Goal: Task Accomplishment & Management: Use online tool/utility

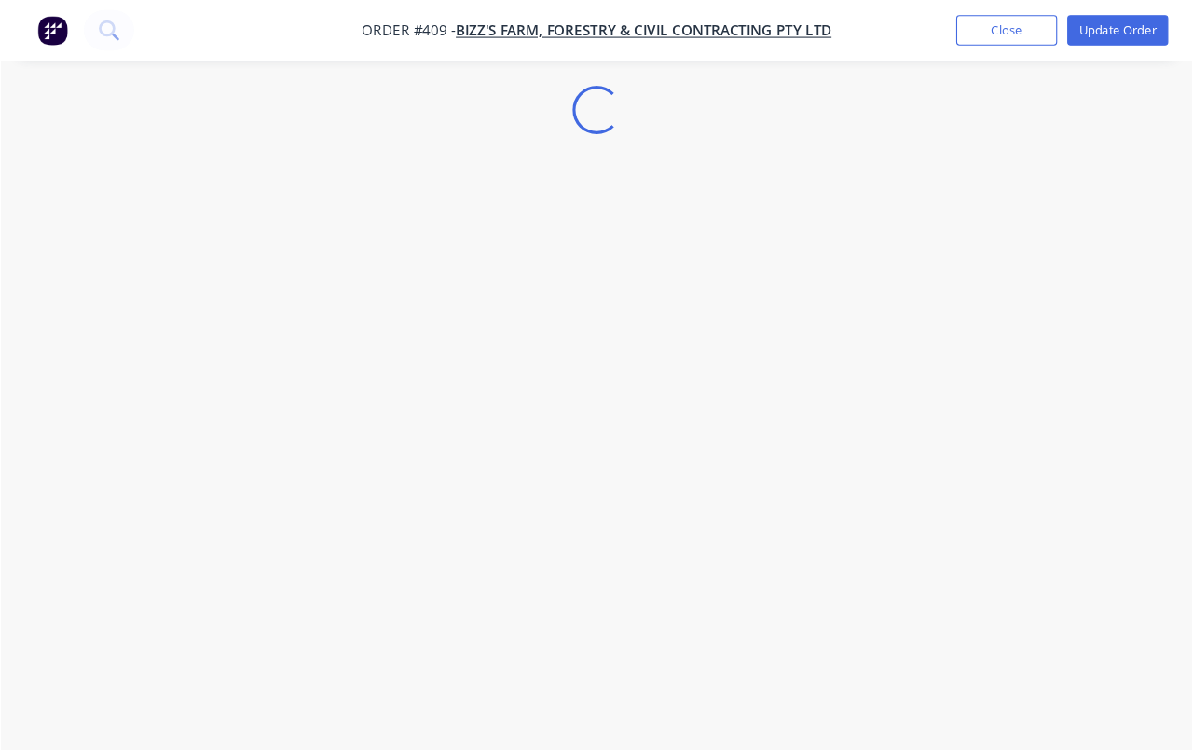
scroll to position [6, 0]
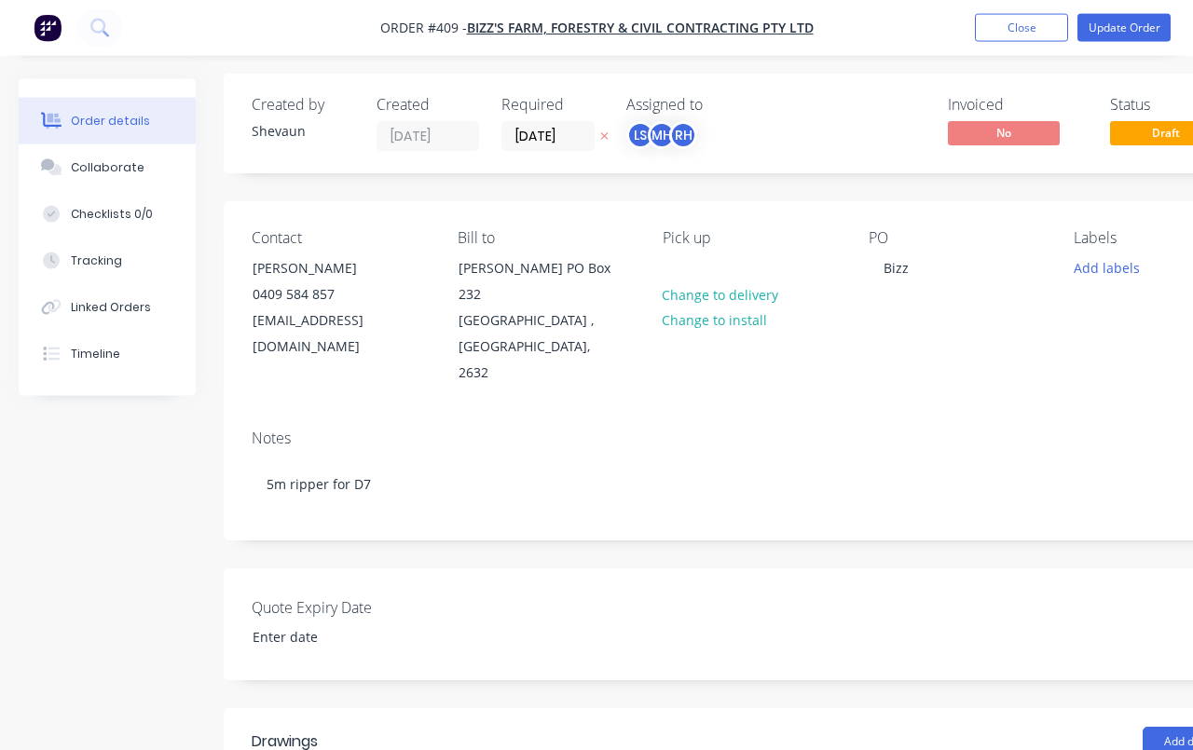
click at [121, 274] on button "Tracking" at bounding box center [107, 261] width 177 height 47
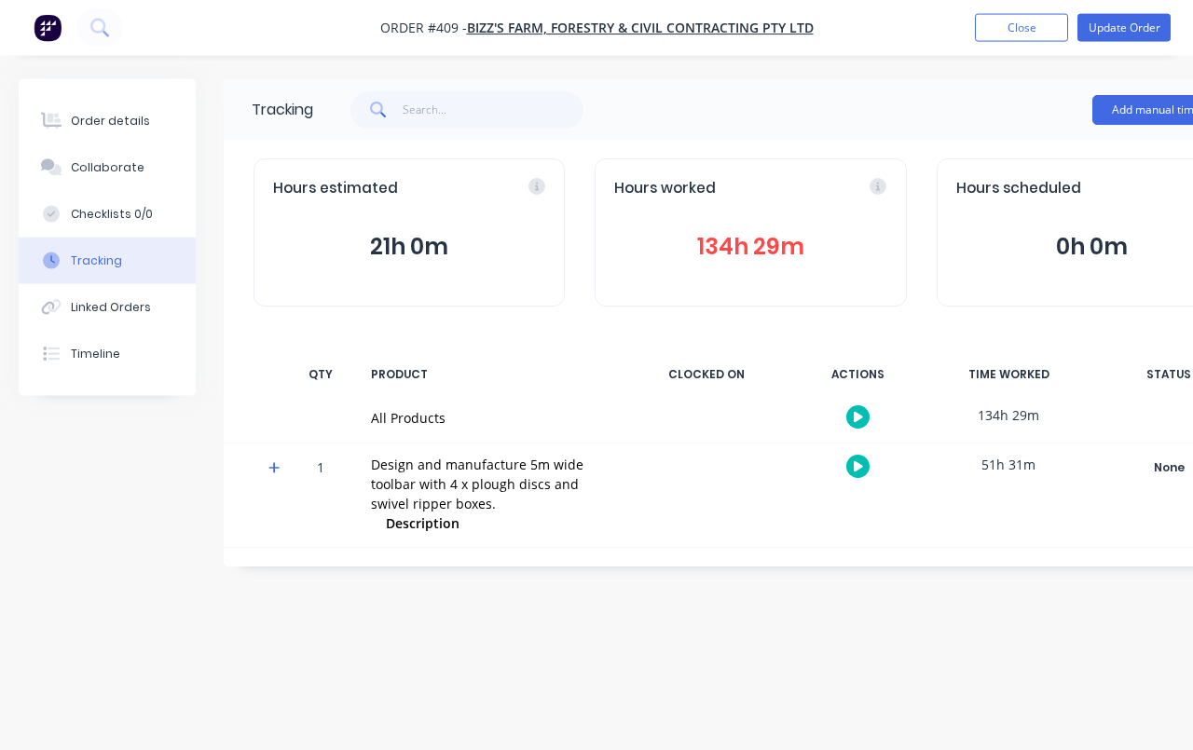
click at [854, 468] on button "button" at bounding box center [857, 466] width 23 height 23
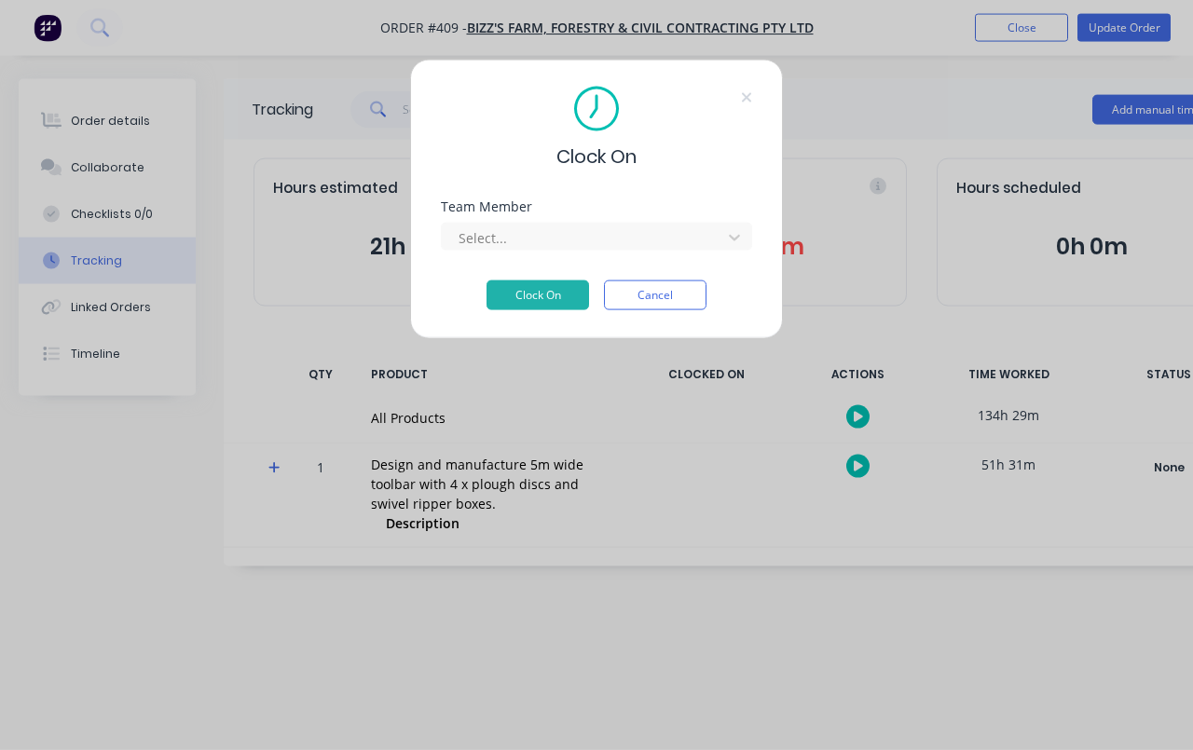
scroll to position [6, 0]
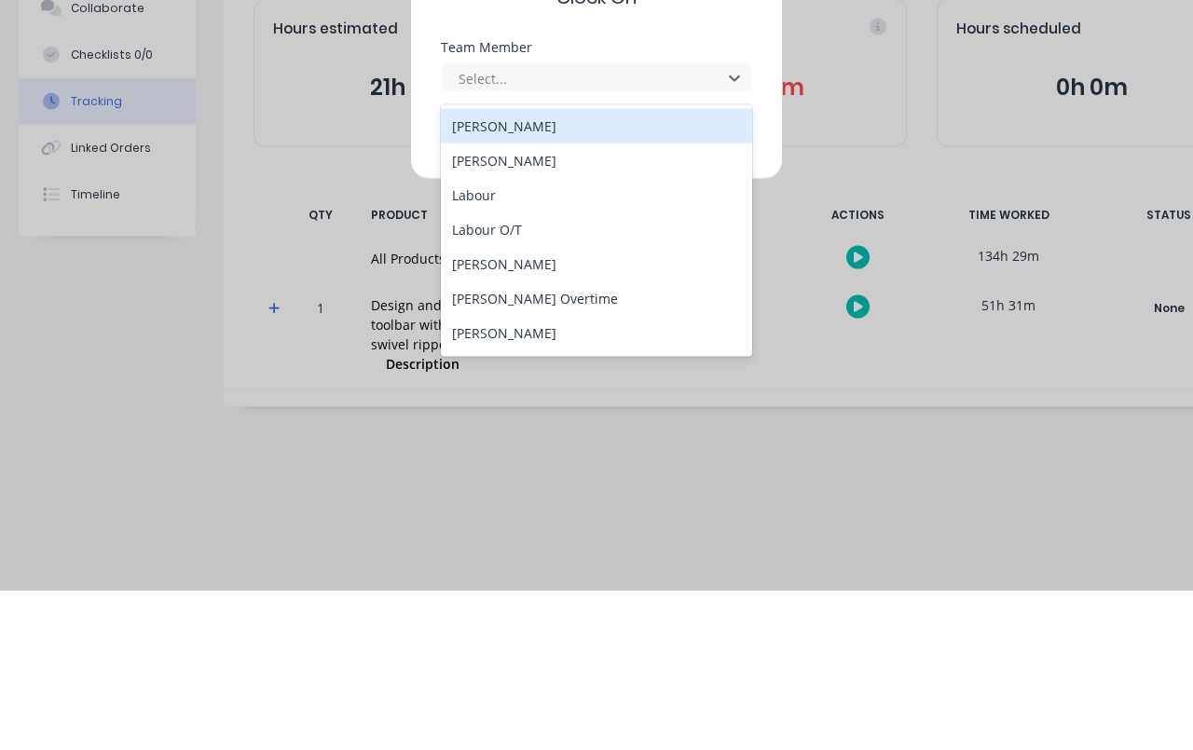
click at [526, 406] on div "[PERSON_NAME]" at bounding box center [596, 423] width 311 height 34
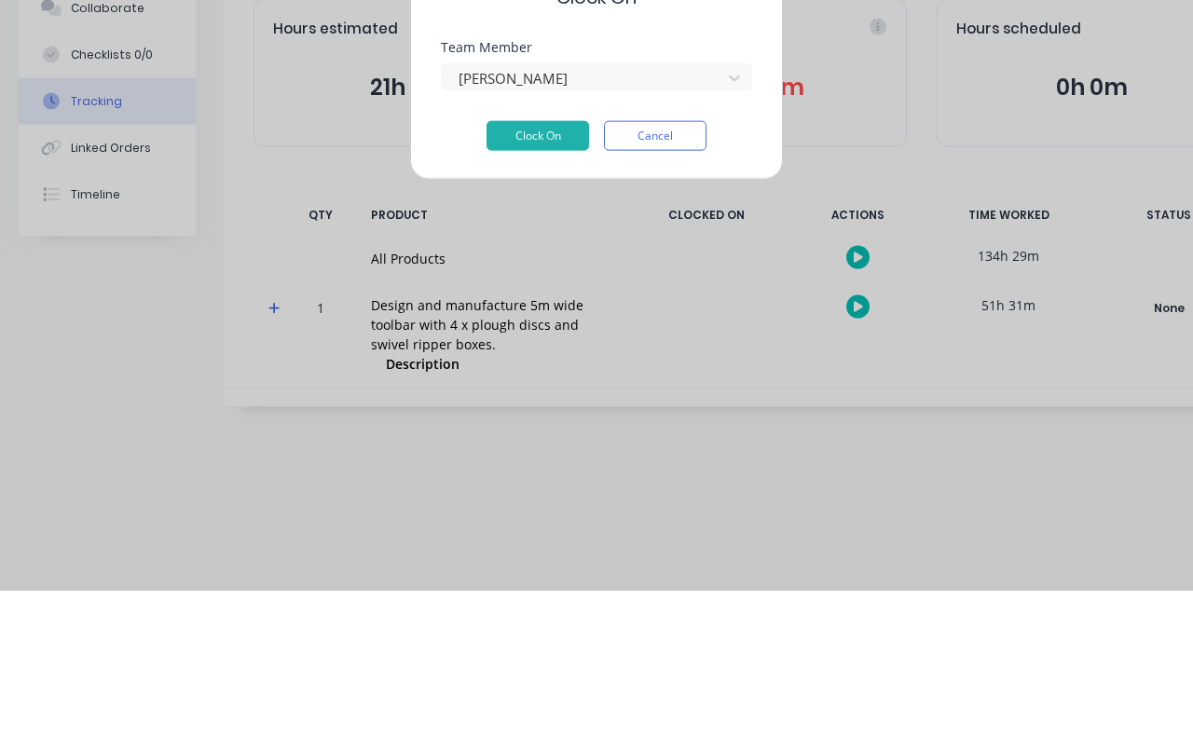
scroll to position [33, 0]
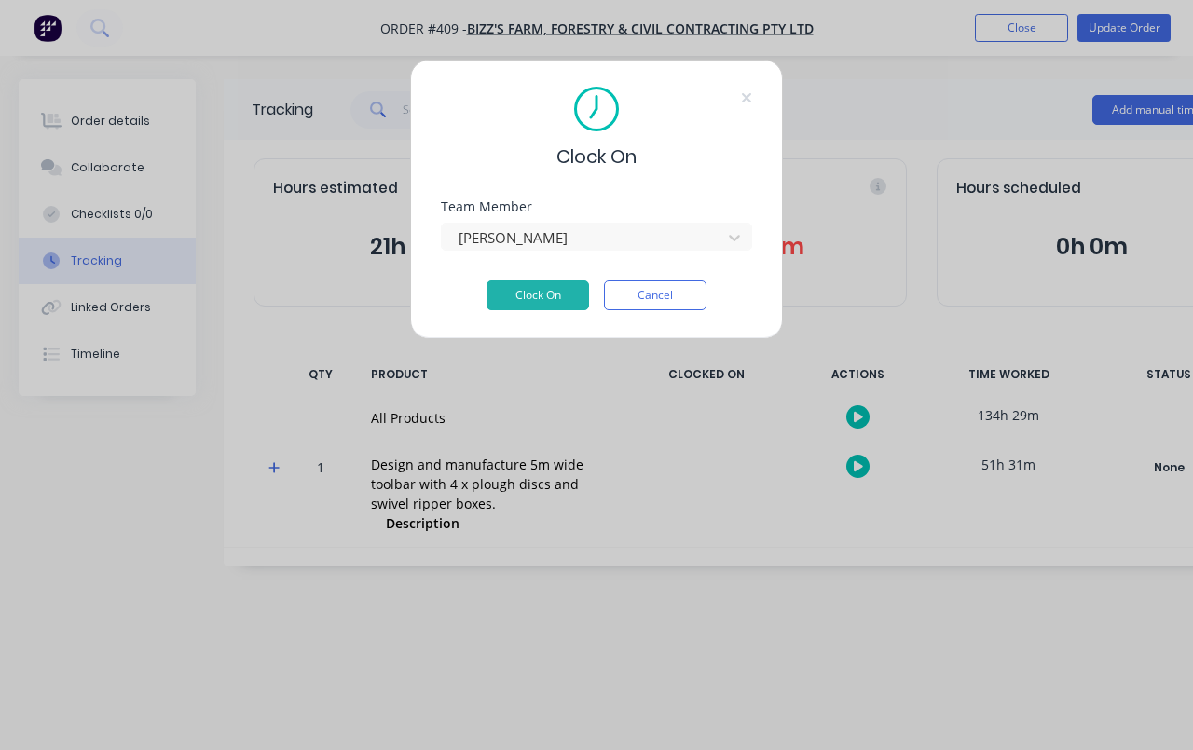
click at [547, 274] on div "Team Member [PERSON_NAME]" at bounding box center [596, 240] width 311 height 80
click at [546, 300] on button "Clock On" at bounding box center [537, 296] width 103 height 30
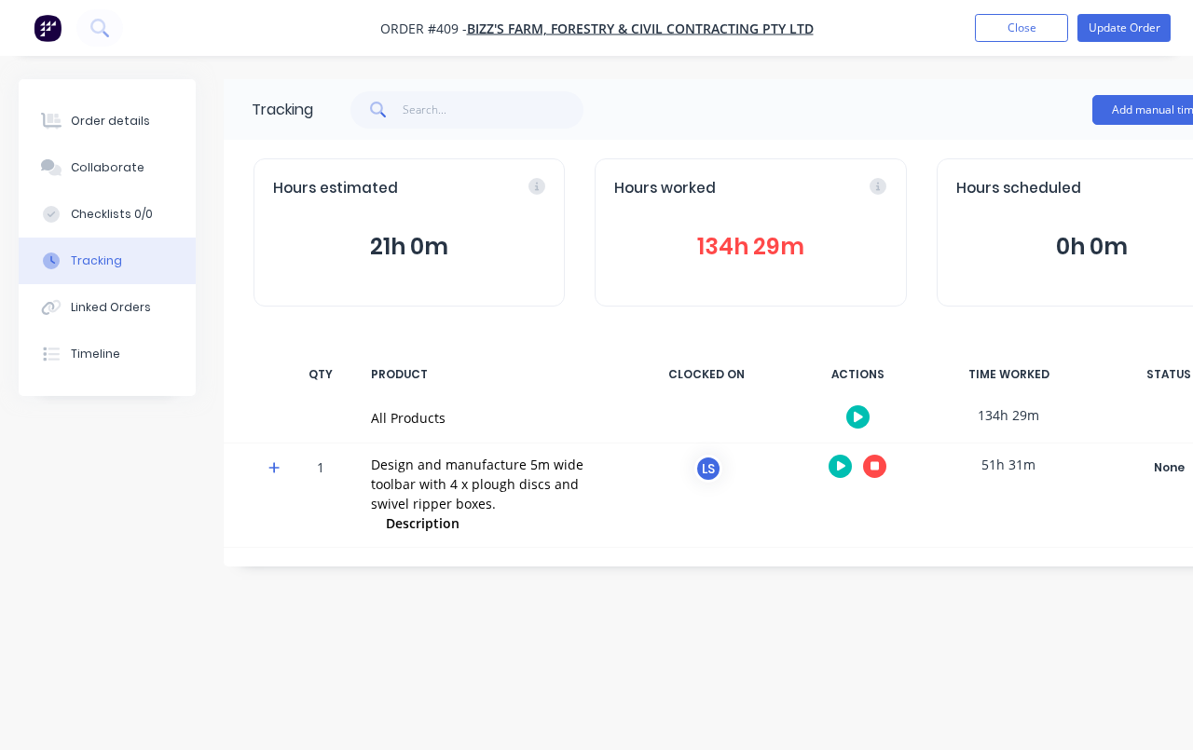
scroll to position [0, 103]
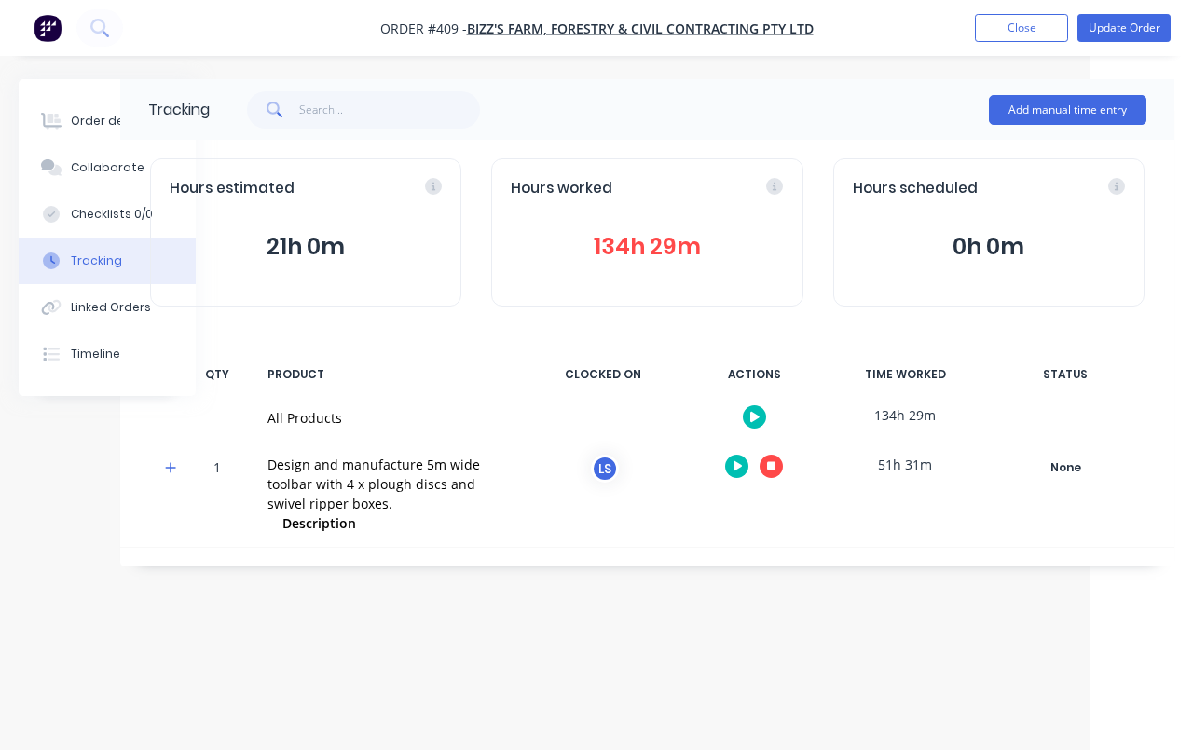
click at [1099, 21] on button "Update Order" at bounding box center [1123, 28] width 93 height 28
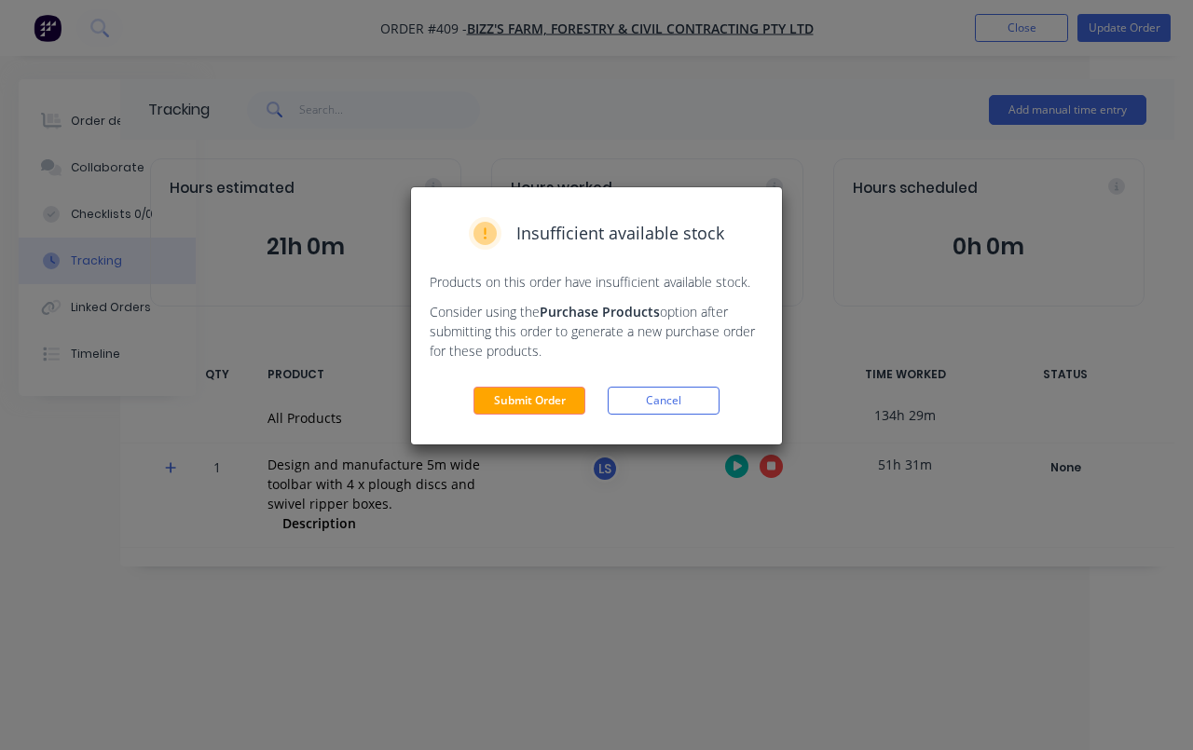
click at [537, 395] on button "Submit Order" at bounding box center [529, 401] width 112 height 28
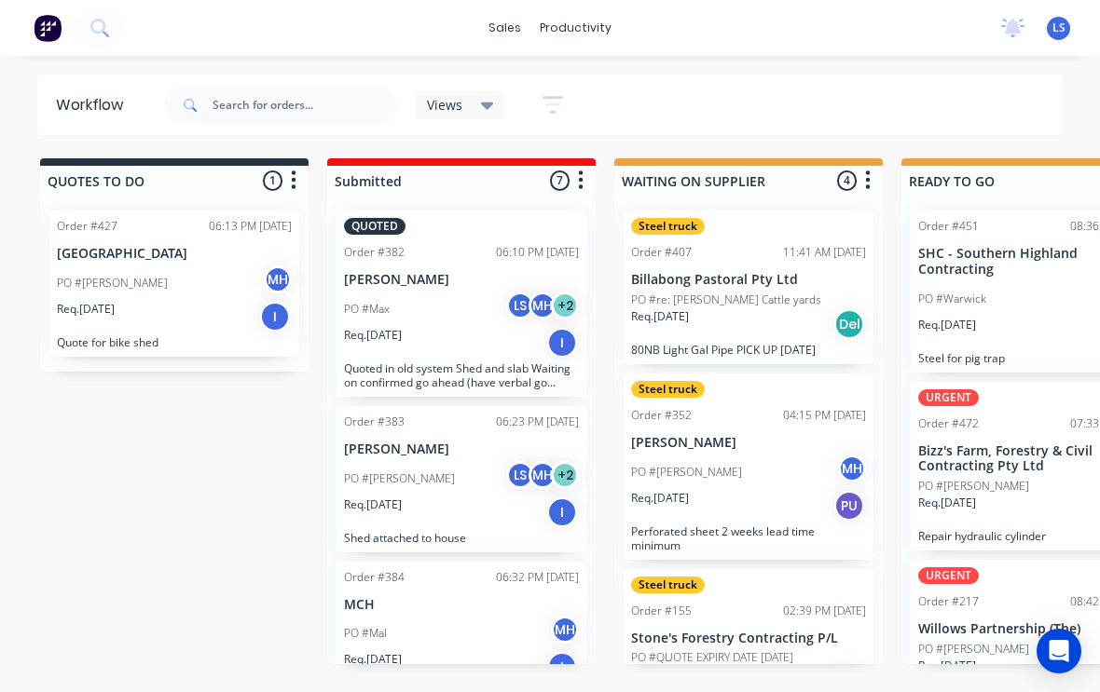
click at [80, 45] on div at bounding box center [61, 27] width 123 height 37
click at [101, 36] on icon at bounding box center [99, 28] width 18 height 18
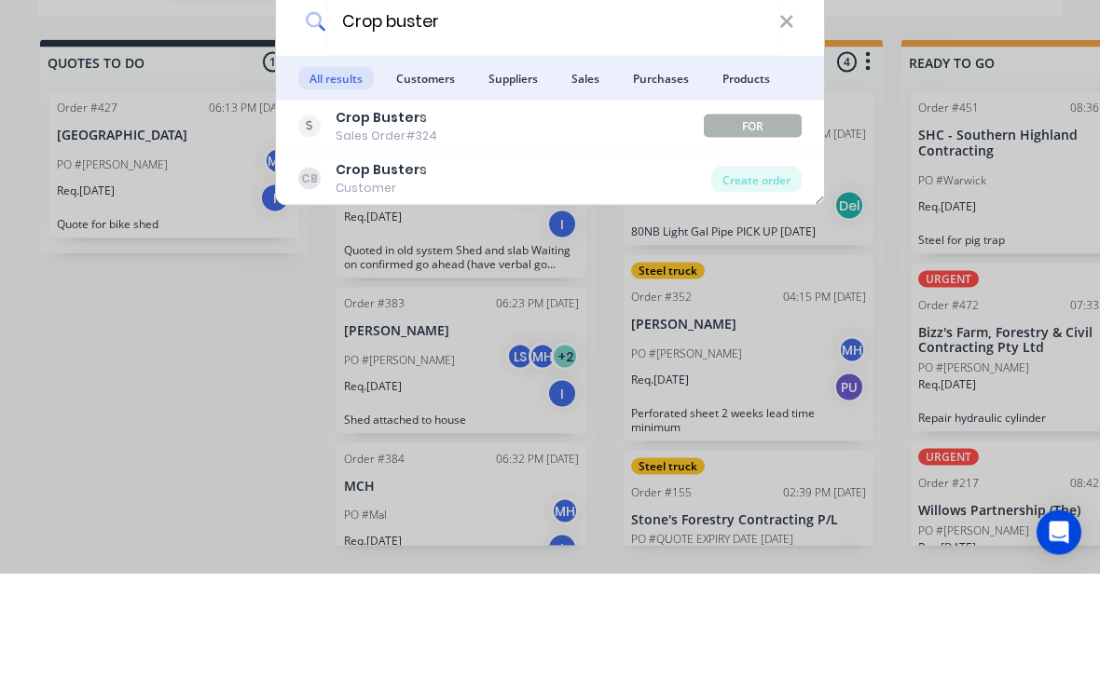
type input "Crop buster"
click at [749, 285] on div "Create order" at bounding box center [756, 298] width 90 height 26
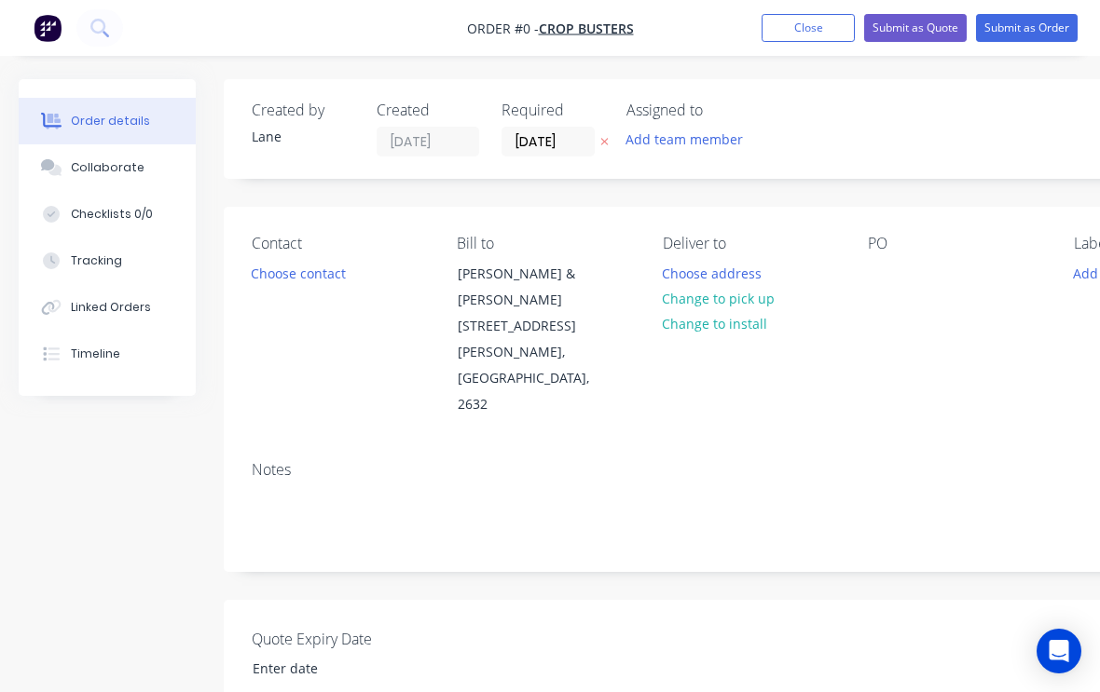
click at [742, 302] on button "Change to pick up" at bounding box center [718, 298] width 132 height 25
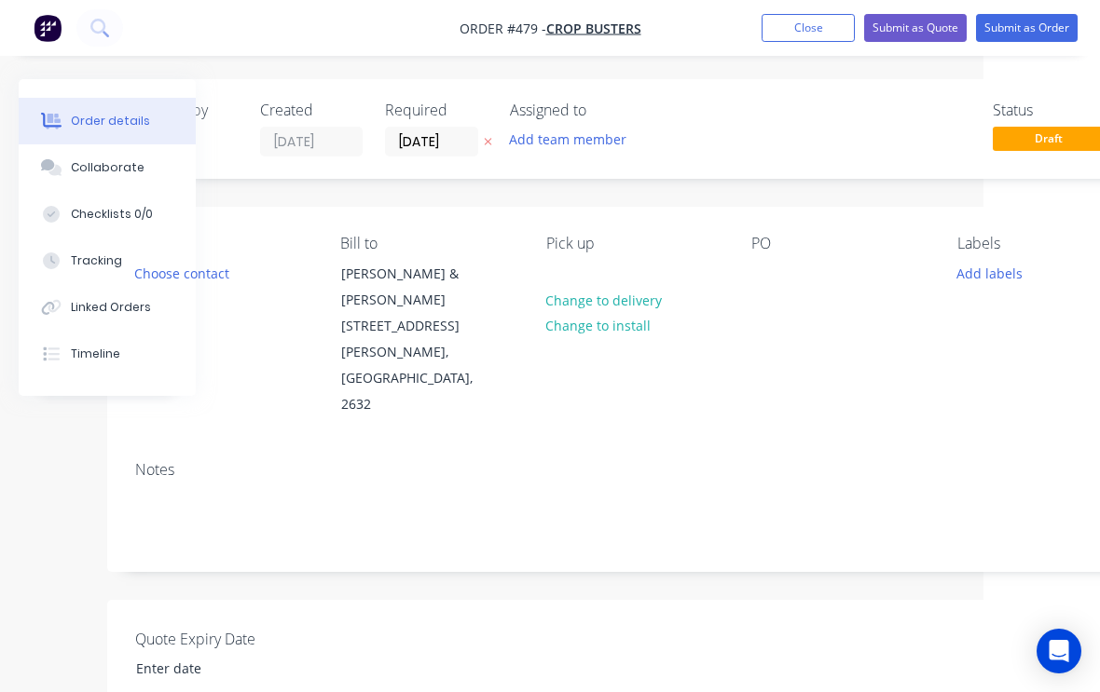
scroll to position [0, 196]
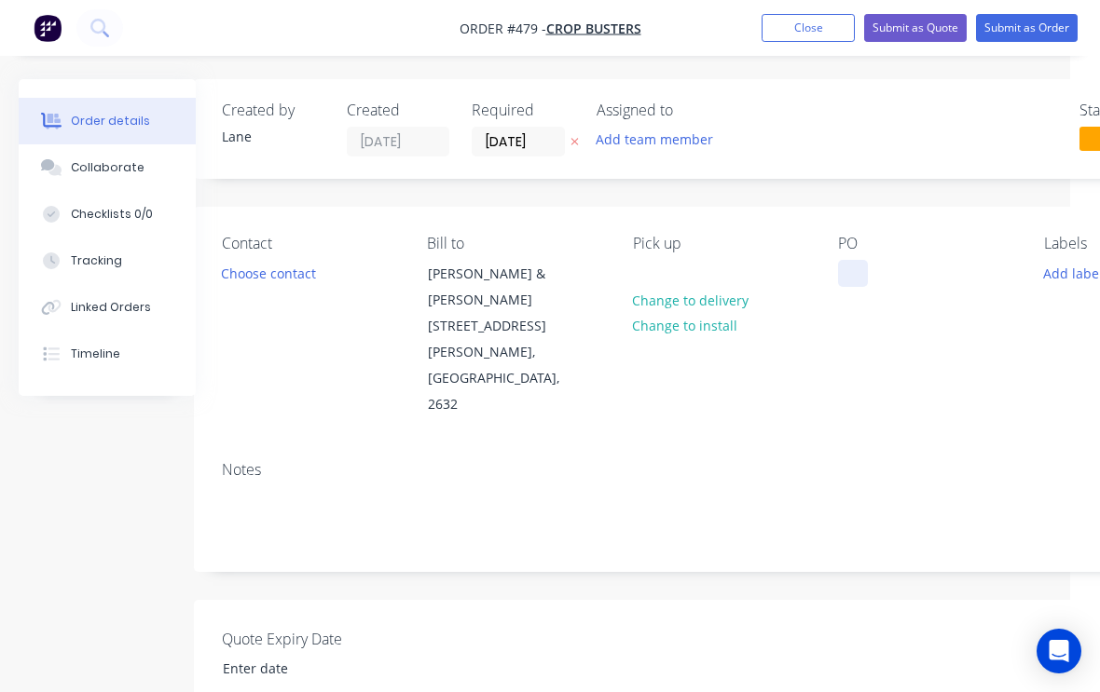
click at [868, 269] on div at bounding box center [853, 273] width 30 height 27
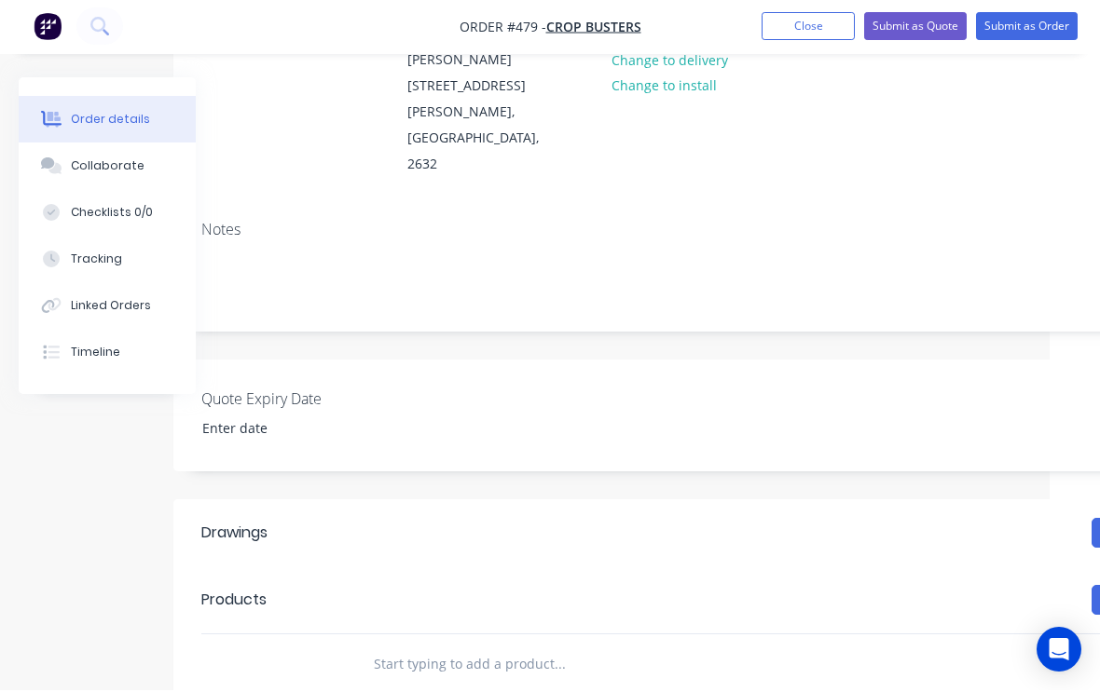
scroll to position [294, 15]
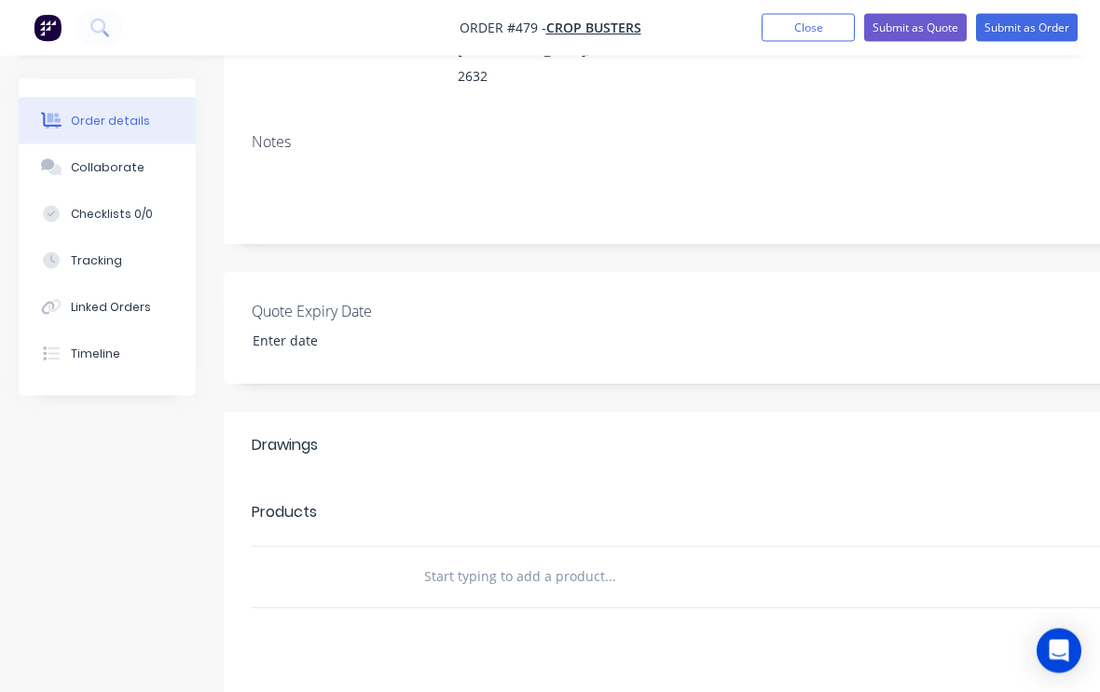
click at [363, 548] on div at bounding box center [345, 578] width 112 height 61
click at [404, 547] on div at bounding box center [736, 577] width 671 height 61
click at [465, 558] on input "text" at bounding box center [609, 576] width 373 height 37
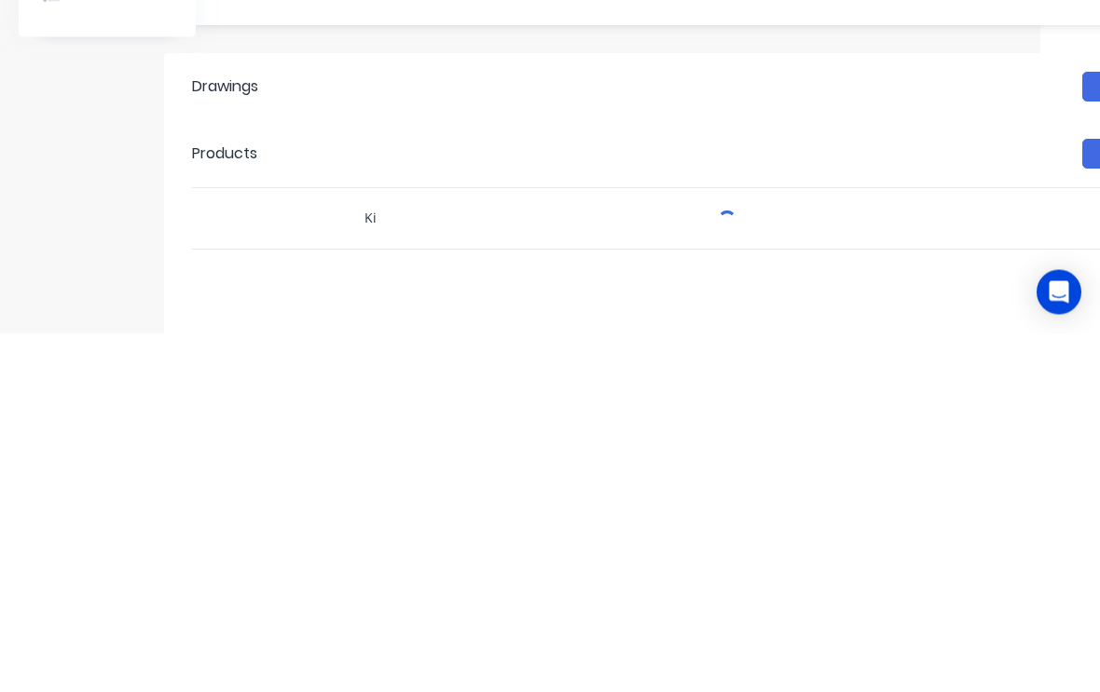
type input "K"
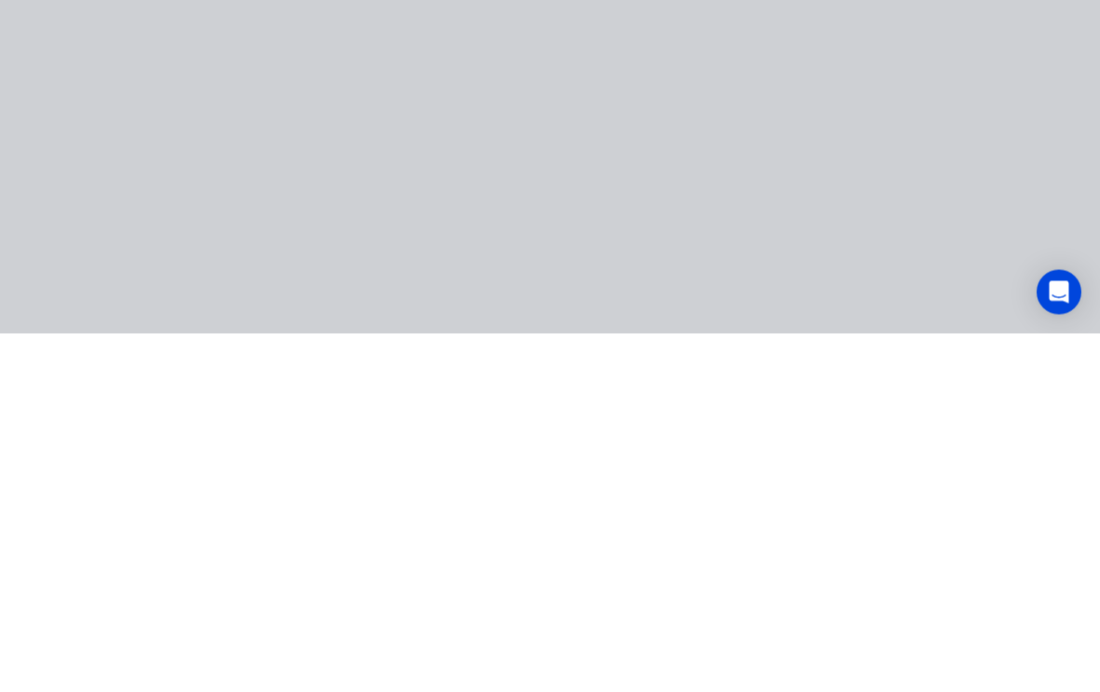
scroll to position [493, 60]
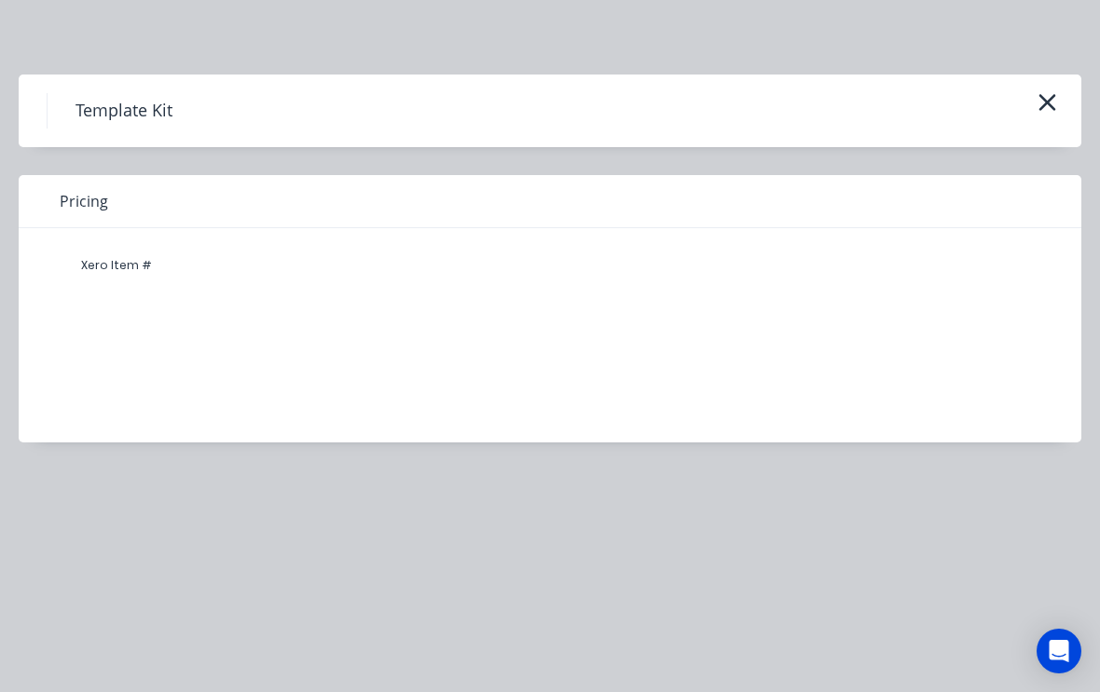
click at [1021, 89] on div "Template Kit" at bounding box center [550, 111] width 1062 height 73
click at [1060, 94] on button "button" at bounding box center [1047, 104] width 31 height 30
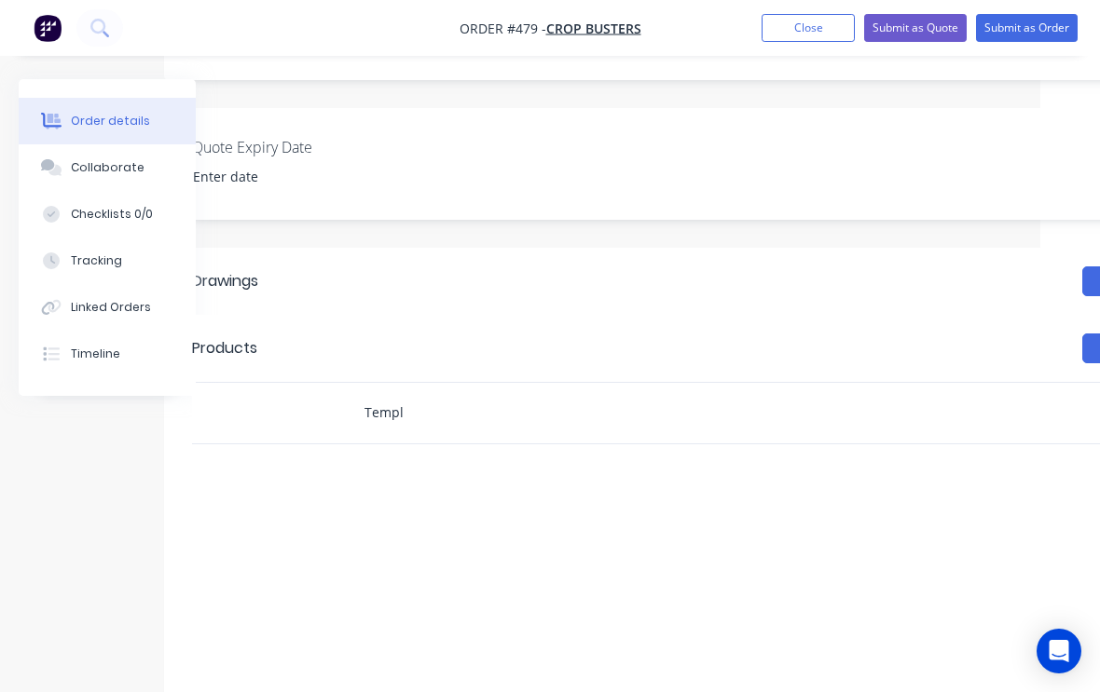
click at [501, 394] on input "Templ" at bounding box center [549, 412] width 373 height 37
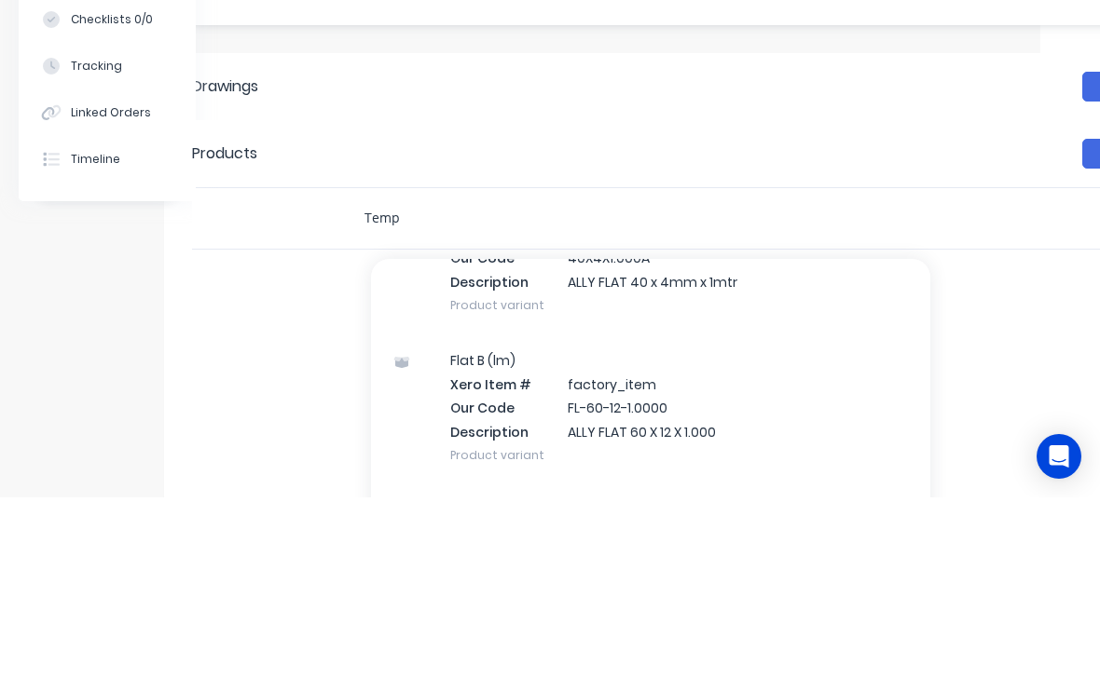
type input "Templ"
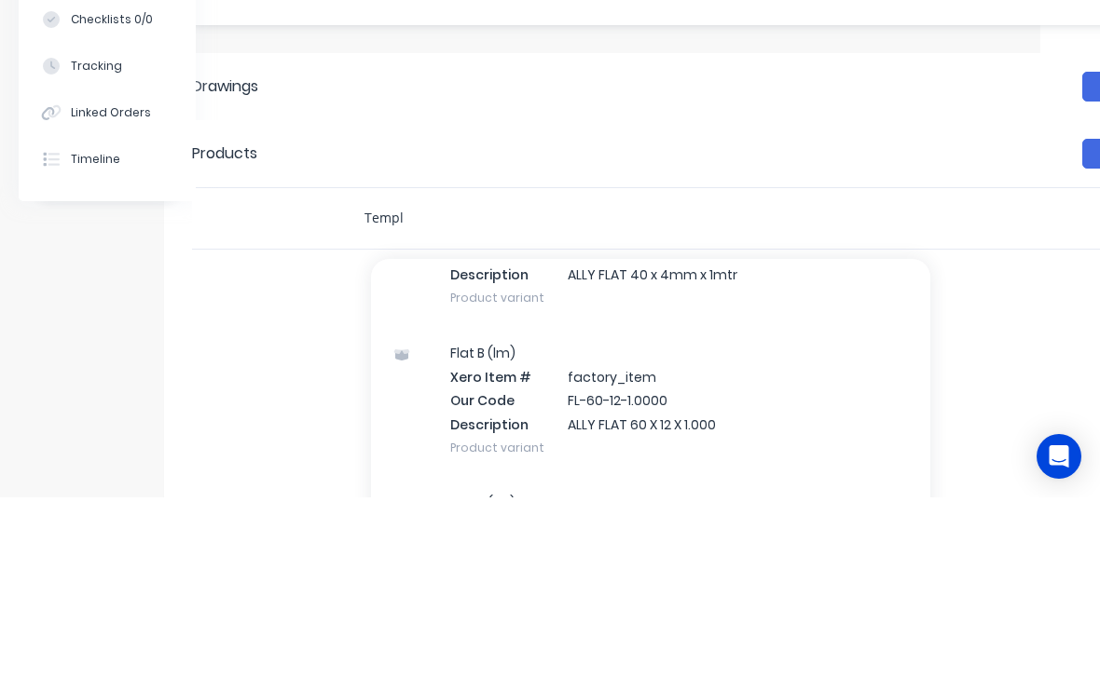
scroll to position [145, 0]
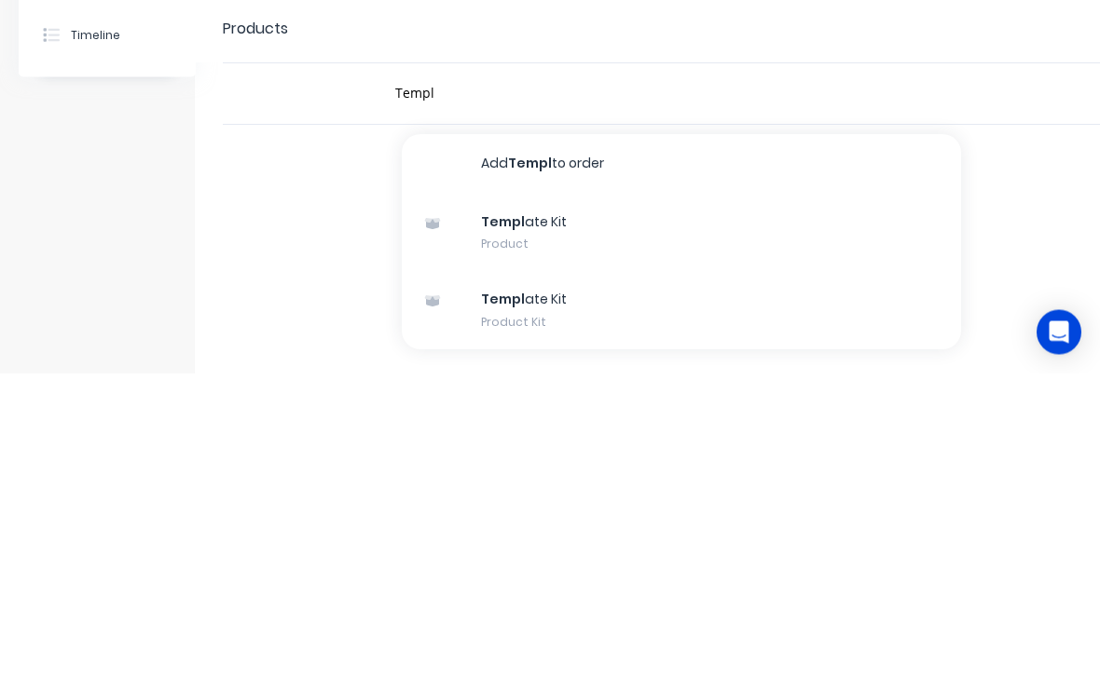
click at [579, 591] on div "Templ ate Kit Product Kit" at bounding box center [681, 630] width 559 height 78
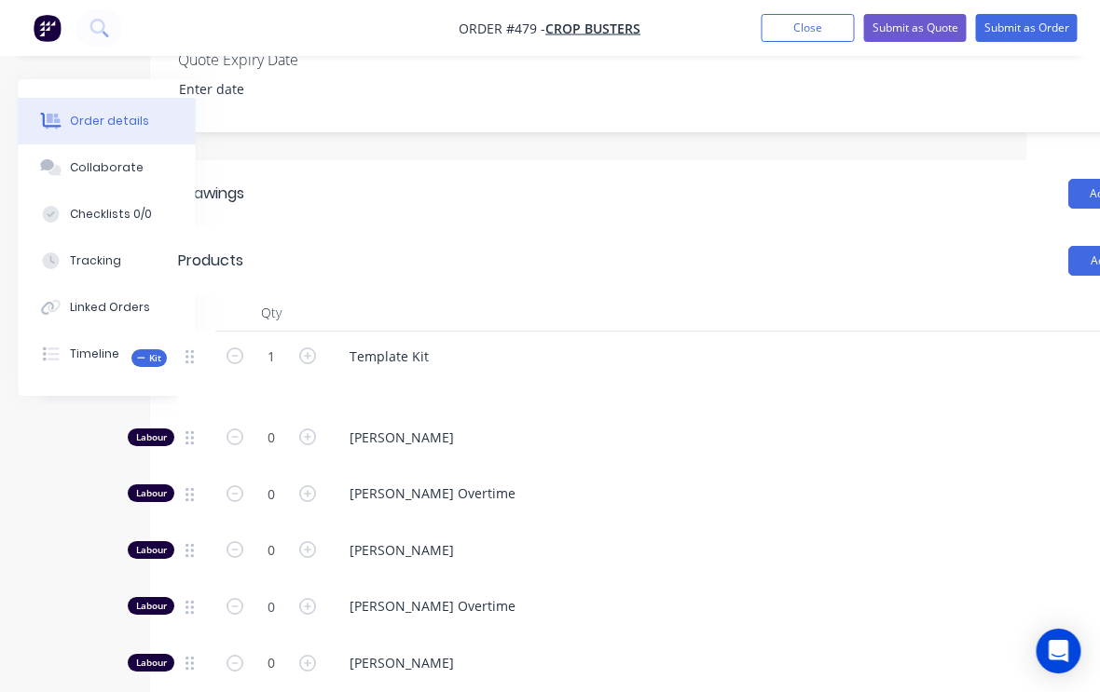
scroll to position [580, 66]
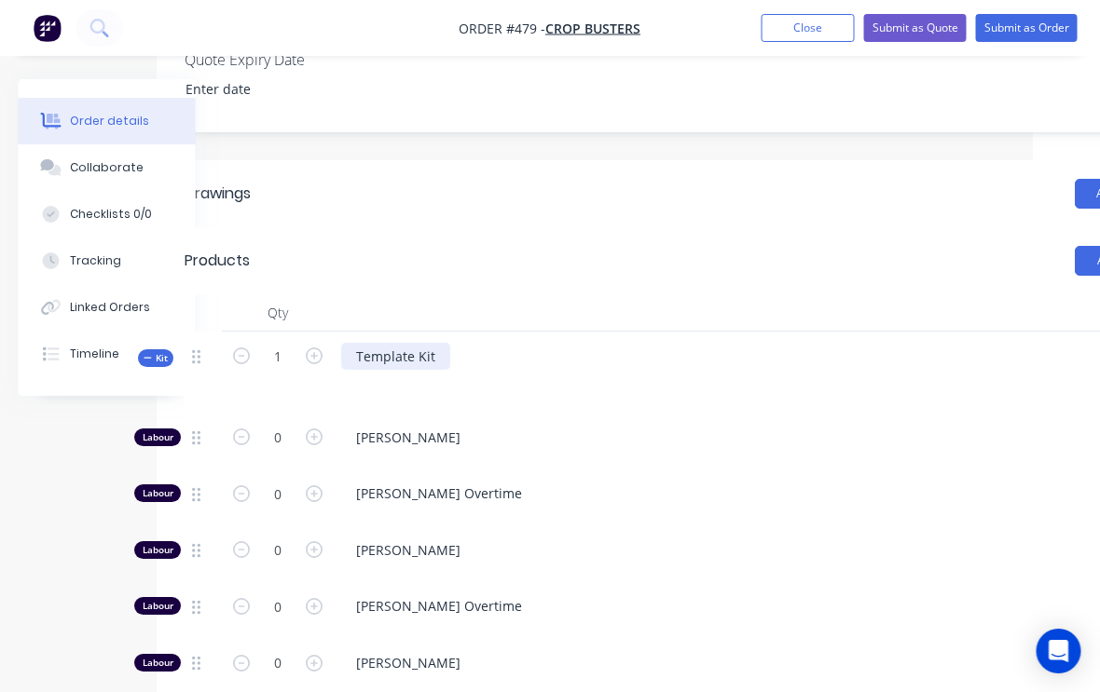
click at [426, 343] on div "Template Kit" at bounding box center [396, 356] width 109 height 27
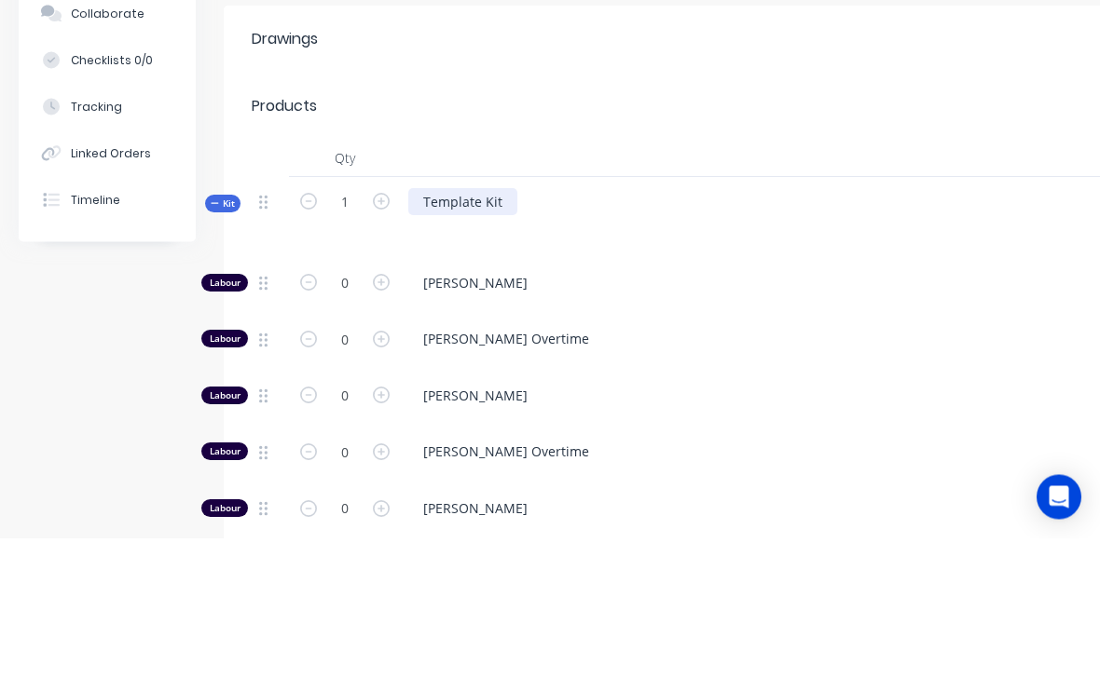
click at [467, 343] on div "Template Kit" at bounding box center [462, 356] width 109 height 27
click at [469, 332] on div "Template Kit" at bounding box center [774, 372] width 746 height 81
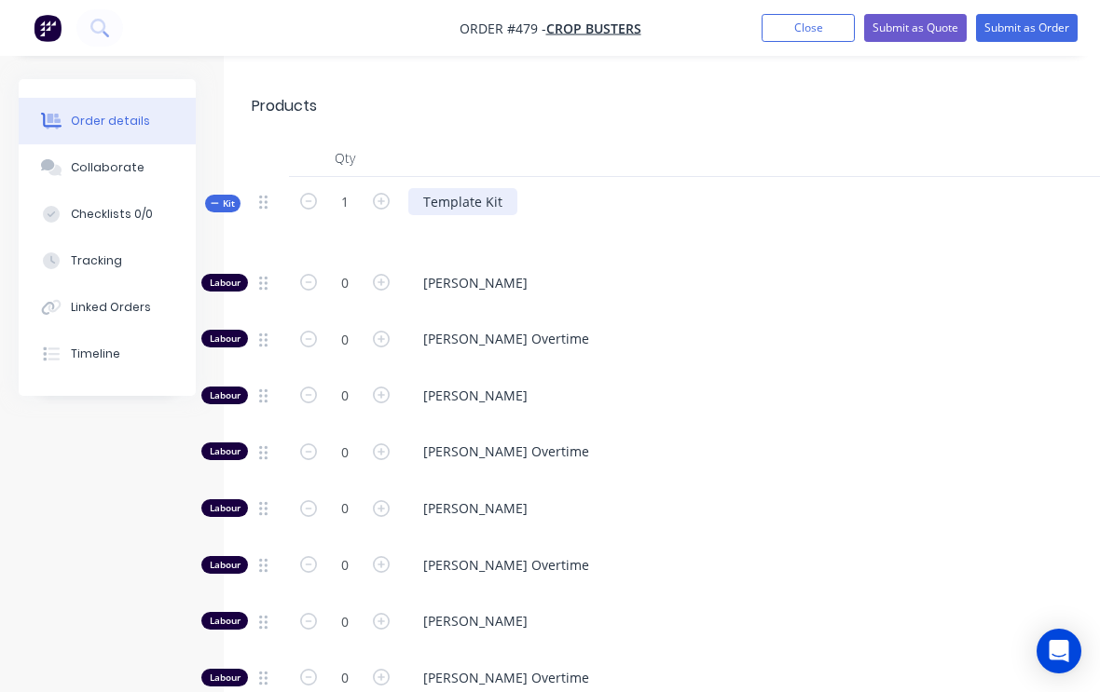
click at [476, 188] on div "Template Kit" at bounding box center [462, 201] width 109 height 27
click at [475, 188] on div "Template Kit" at bounding box center [462, 201] width 109 height 27
click at [9, 153] on div "Order details Collaborate Checklists 0/0 Tracking Linked Orders Timeline Order …" at bounding box center [647, 243] width 1295 height 1795
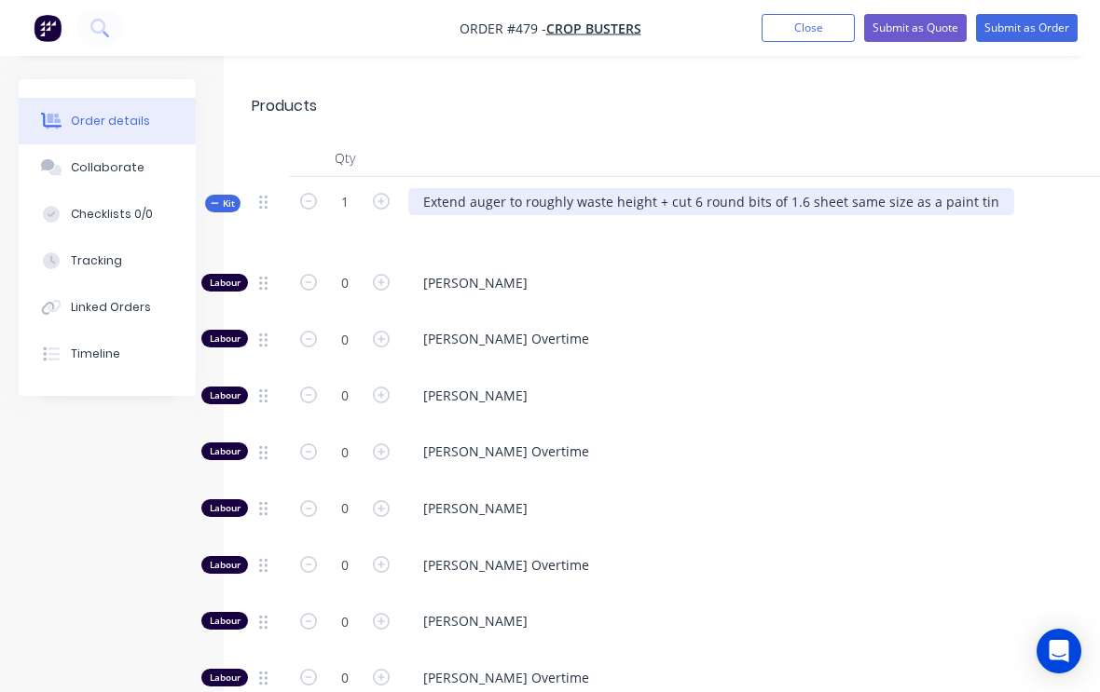
click at [992, 188] on div "Extend auger to roughly waste height + cut 6 round bits of 1.6 sheet same size …" at bounding box center [711, 201] width 606 height 27
click at [992, 189] on div "Extend auger to roughly waste height + cut 6 round bits of 1.6 sheet same size …" at bounding box center [711, 202] width 606 height 27
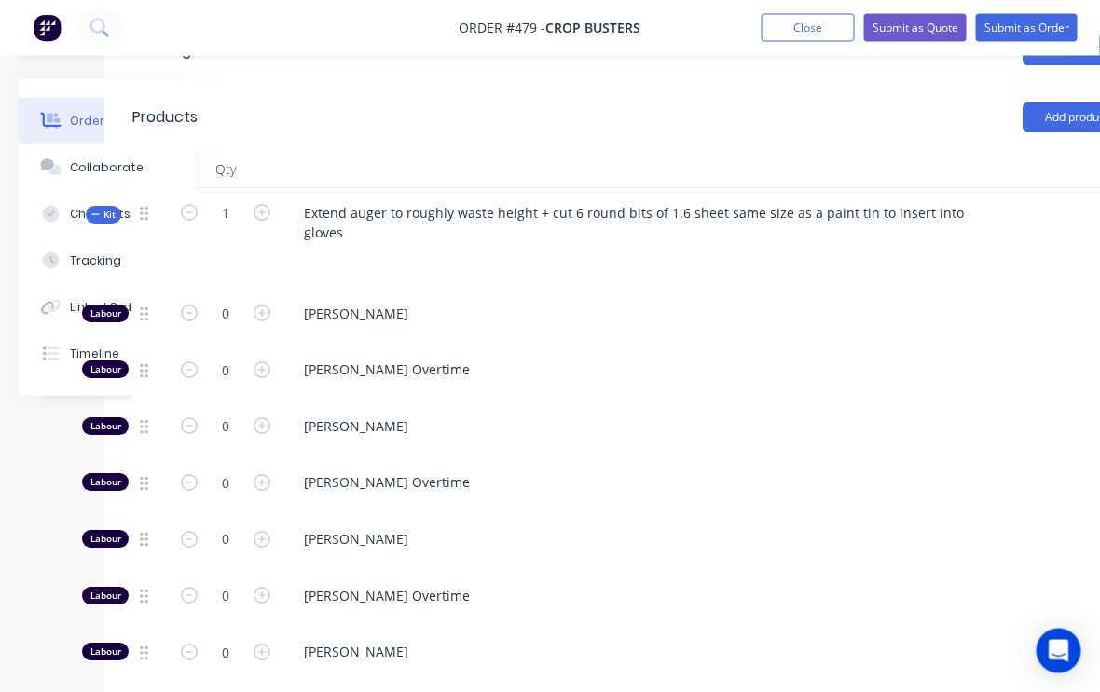
scroll to position [723, 118]
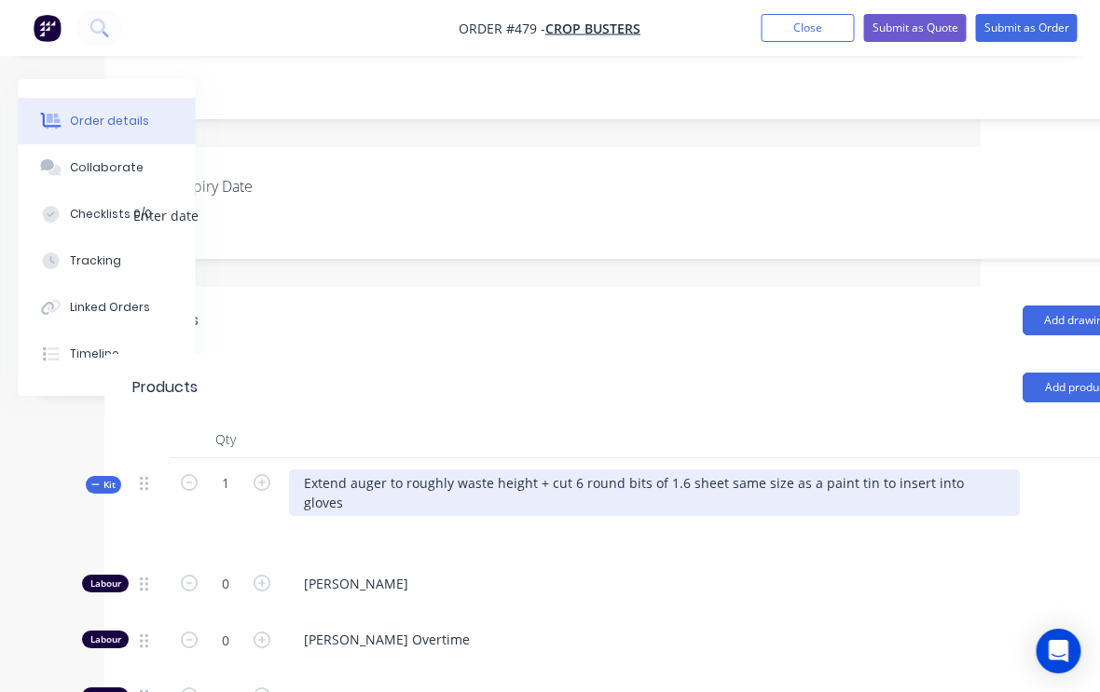
click at [829, 470] on div "Extend auger to roughly waste height + cut 6 round bits of 1.6 sheet same size …" at bounding box center [655, 493] width 731 height 47
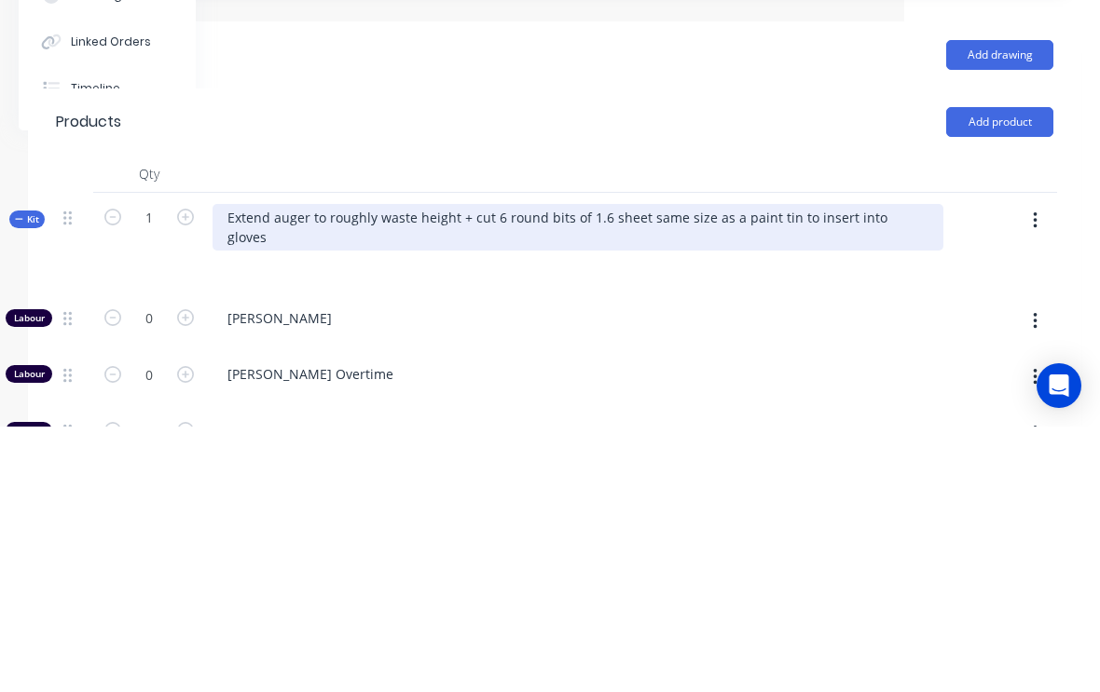
click at [770, 470] on div "Extend auger to roughly waste height + cut 6 round bits of 1.6 sheet same size …" at bounding box center [577, 493] width 731 height 47
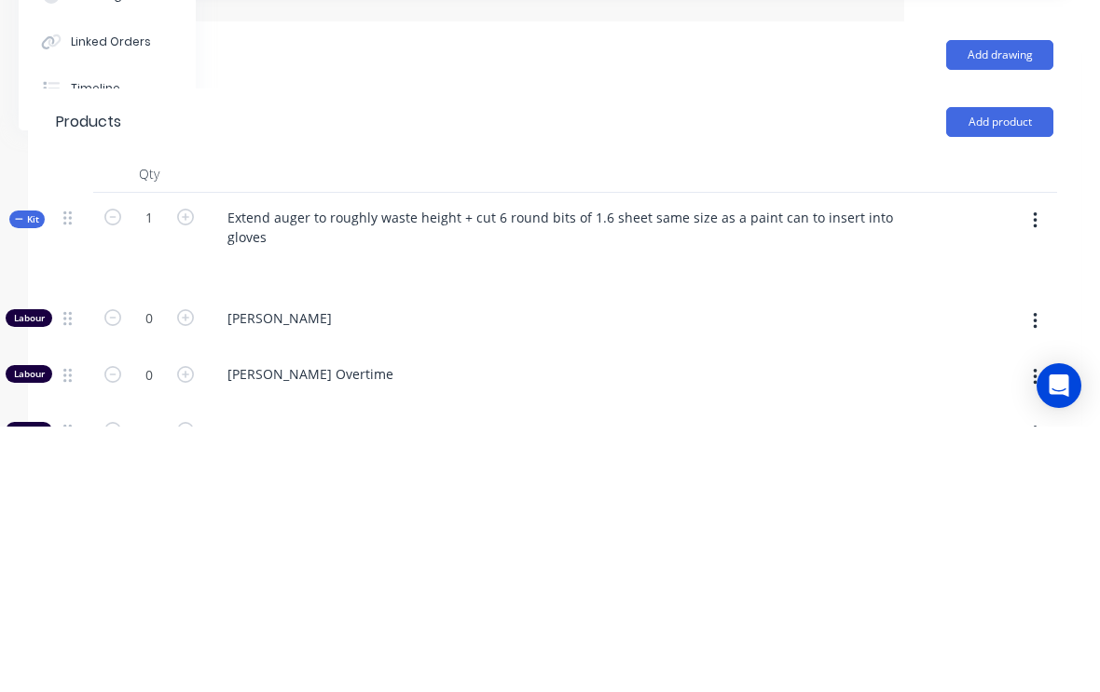
scroll to position [719, 196]
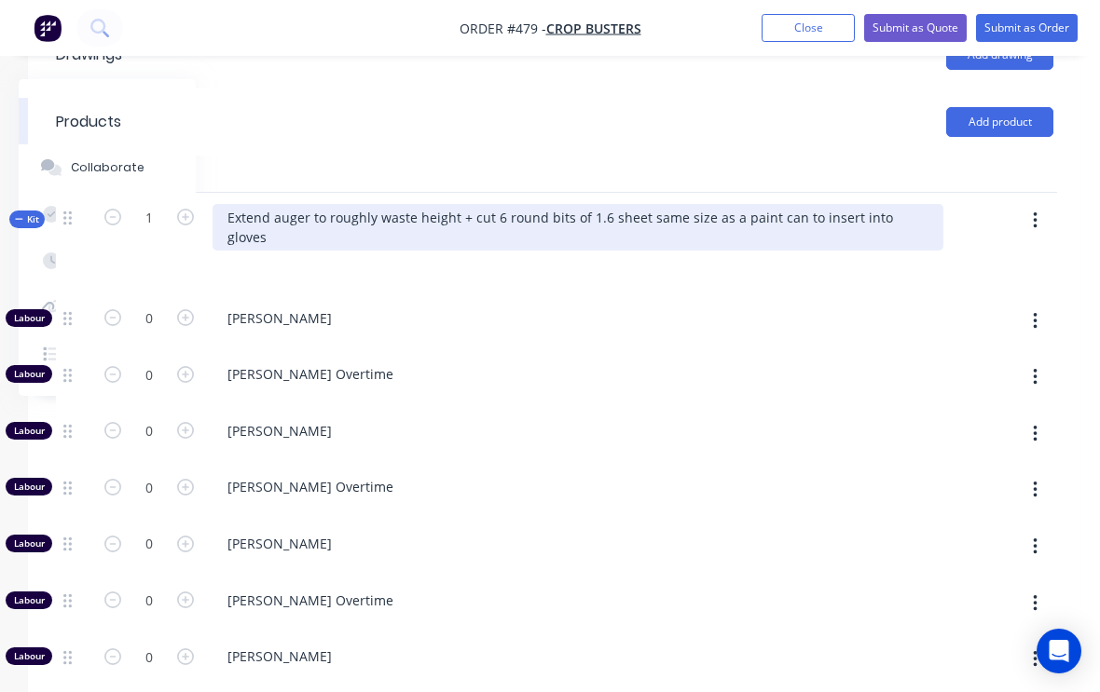
click at [801, 204] on div "Extend auger to roughly waste height + cut 6 round bits of 1.6 sheet same size …" at bounding box center [577, 227] width 731 height 47
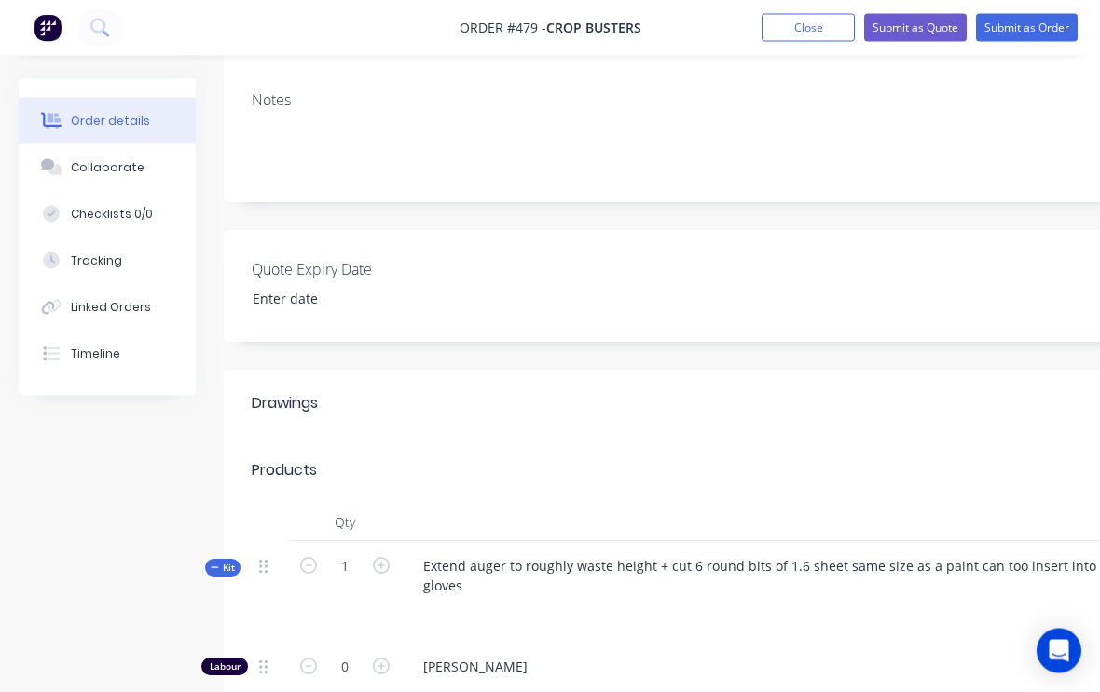
scroll to position [377, 0]
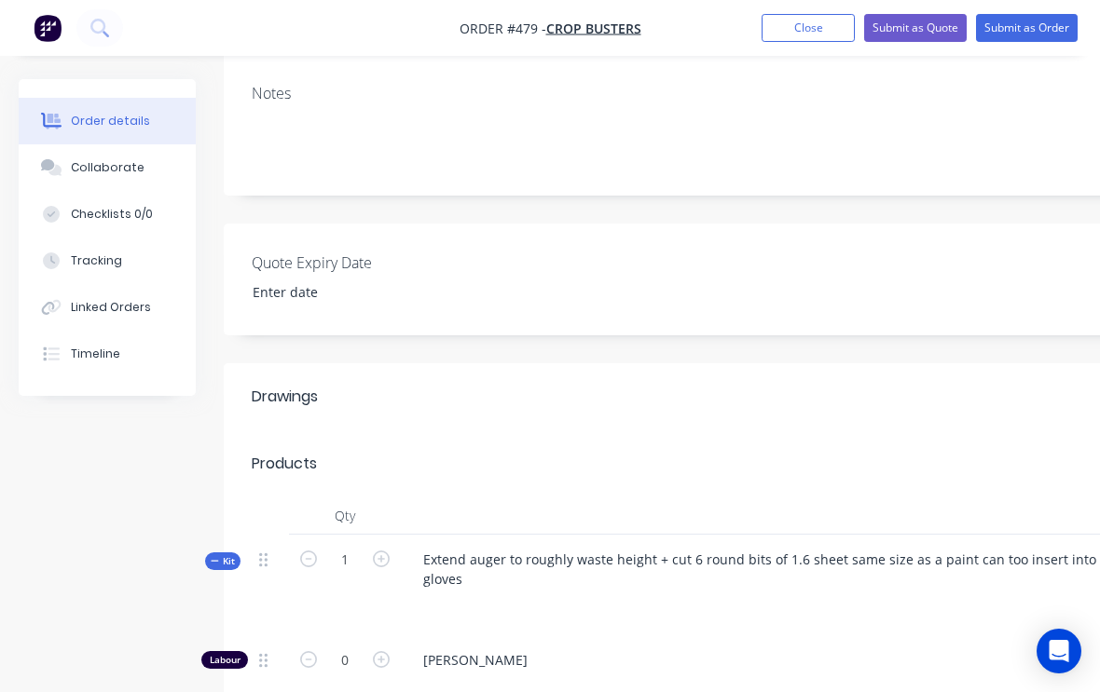
click at [1055, 27] on button "Submit as Order" at bounding box center [1027, 28] width 102 height 28
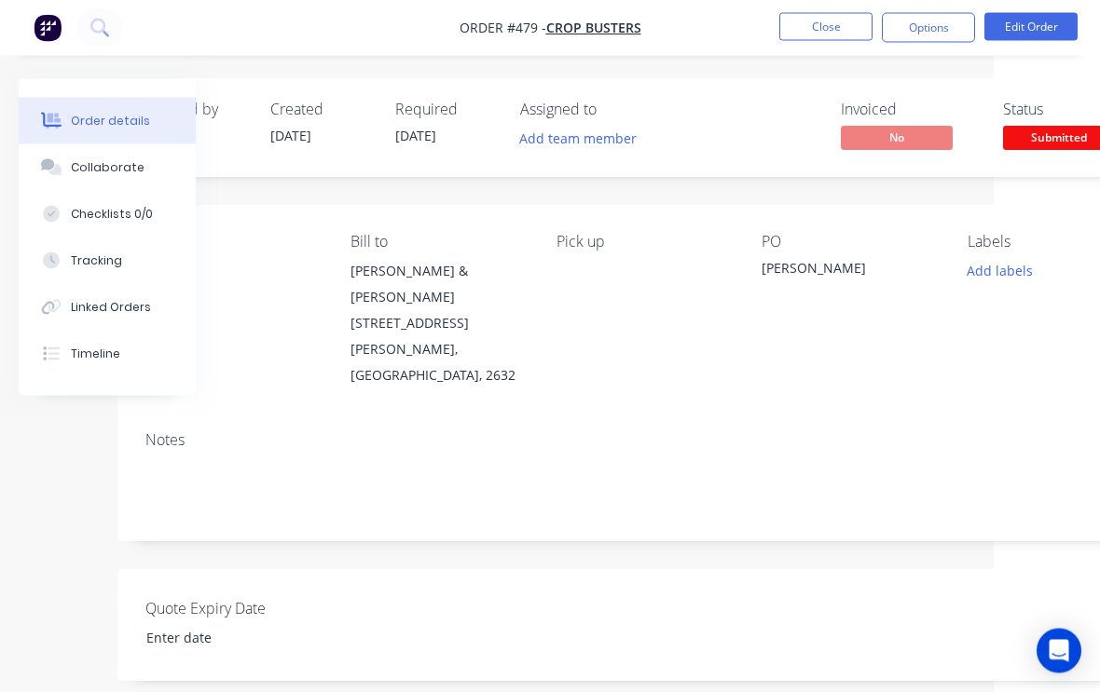
scroll to position [1, 106]
click at [1067, 130] on span "Submitted" at bounding box center [1059, 137] width 112 height 23
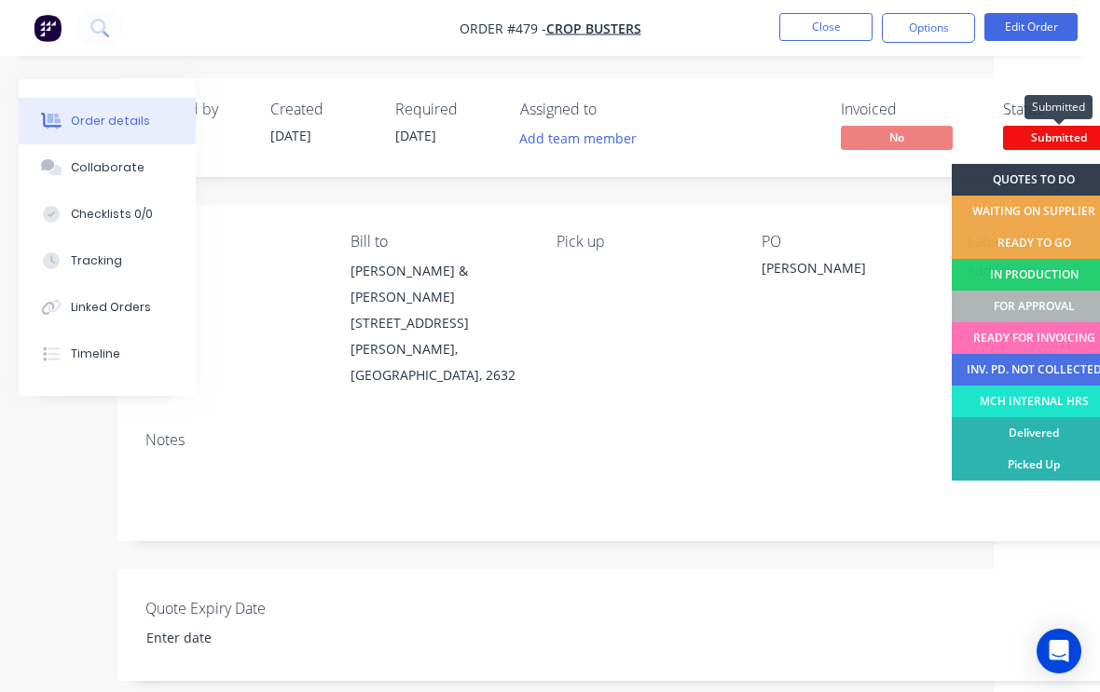
click at [1059, 247] on div "READY TO GO" at bounding box center [1034, 243] width 165 height 32
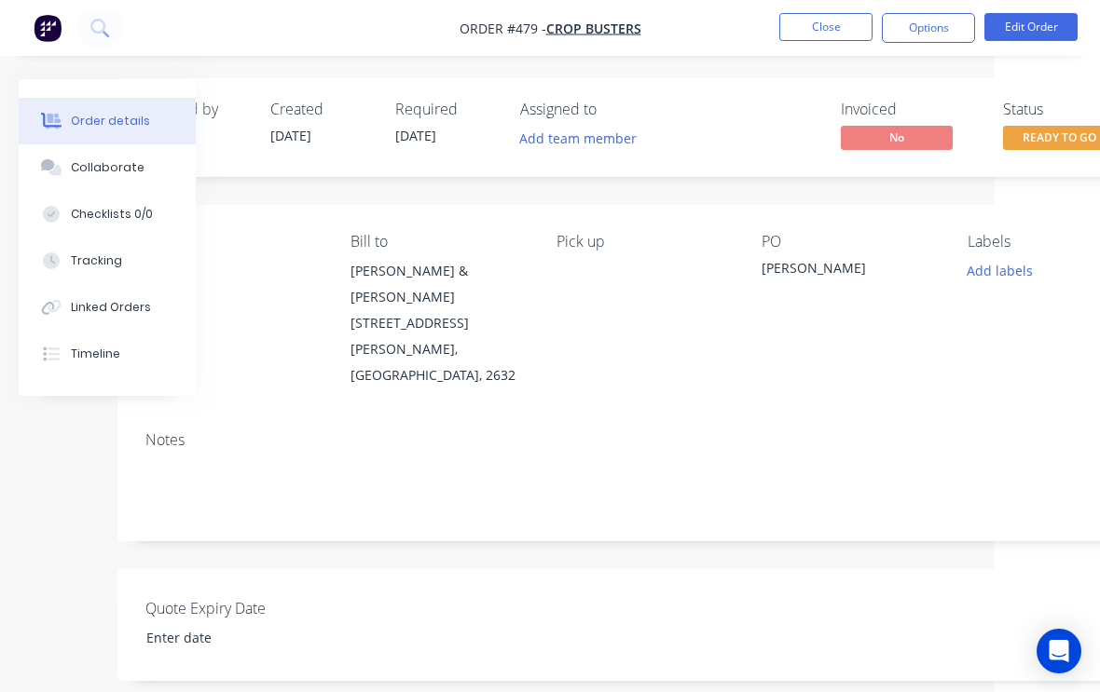
click at [820, 39] on button "Close" at bounding box center [825, 27] width 93 height 28
